Goal: Navigation & Orientation: Find specific page/section

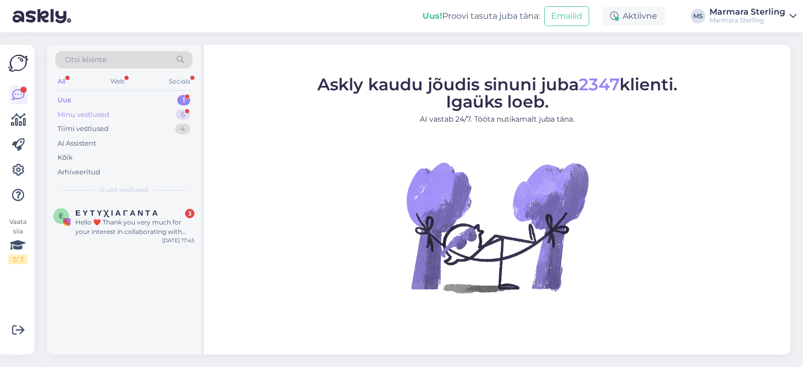
click at [140, 112] on div "Minu vestlused 6" at bounding box center [123, 115] width 137 height 15
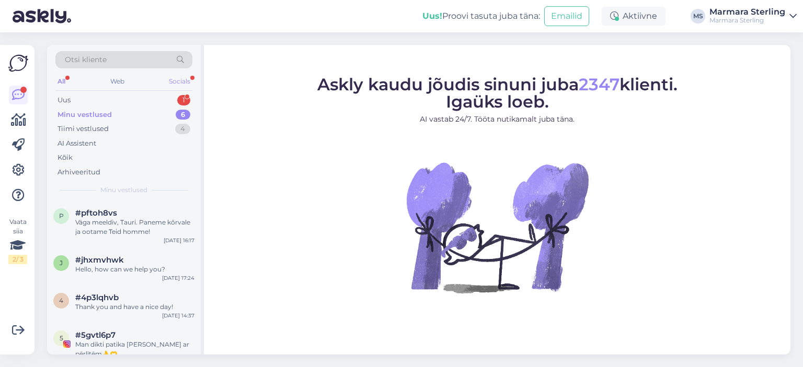
click at [181, 79] on div "Socials" at bounding box center [180, 82] width 26 height 14
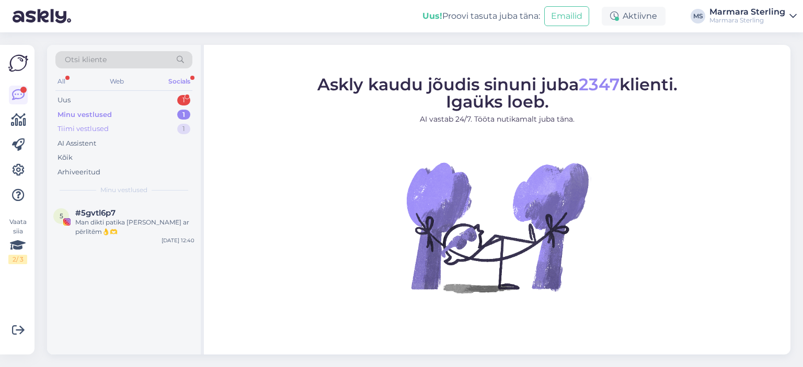
click at [95, 125] on div "Tiimi vestlused" at bounding box center [82, 129] width 51 height 10
click at [96, 113] on div "Minu vestlused" at bounding box center [83, 115] width 52 height 10
click at [102, 116] on div "Minu vestlused" at bounding box center [83, 115] width 52 height 10
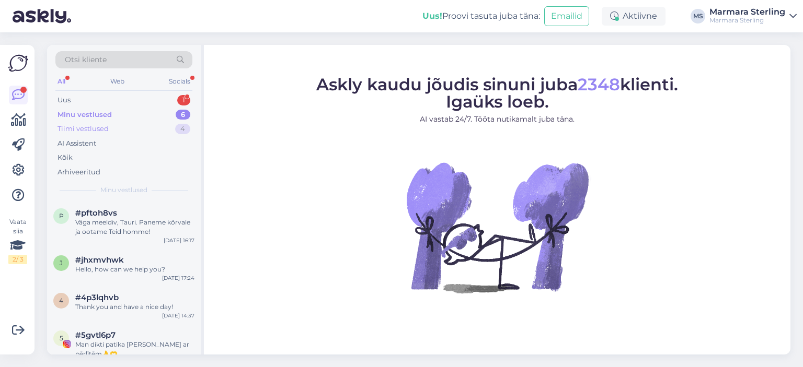
click at [105, 125] on div "Tiimi vestlused" at bounding box center [82, 129] width 51 height 10
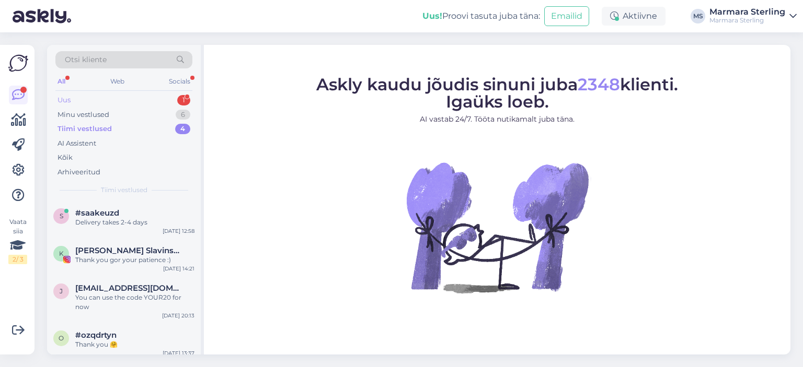
click at [90, 100] on div "Uus 1" at bounding box center [123, 100] width 137 height 15
